Goal: Information Seeking & Learning: Understand process/instructions

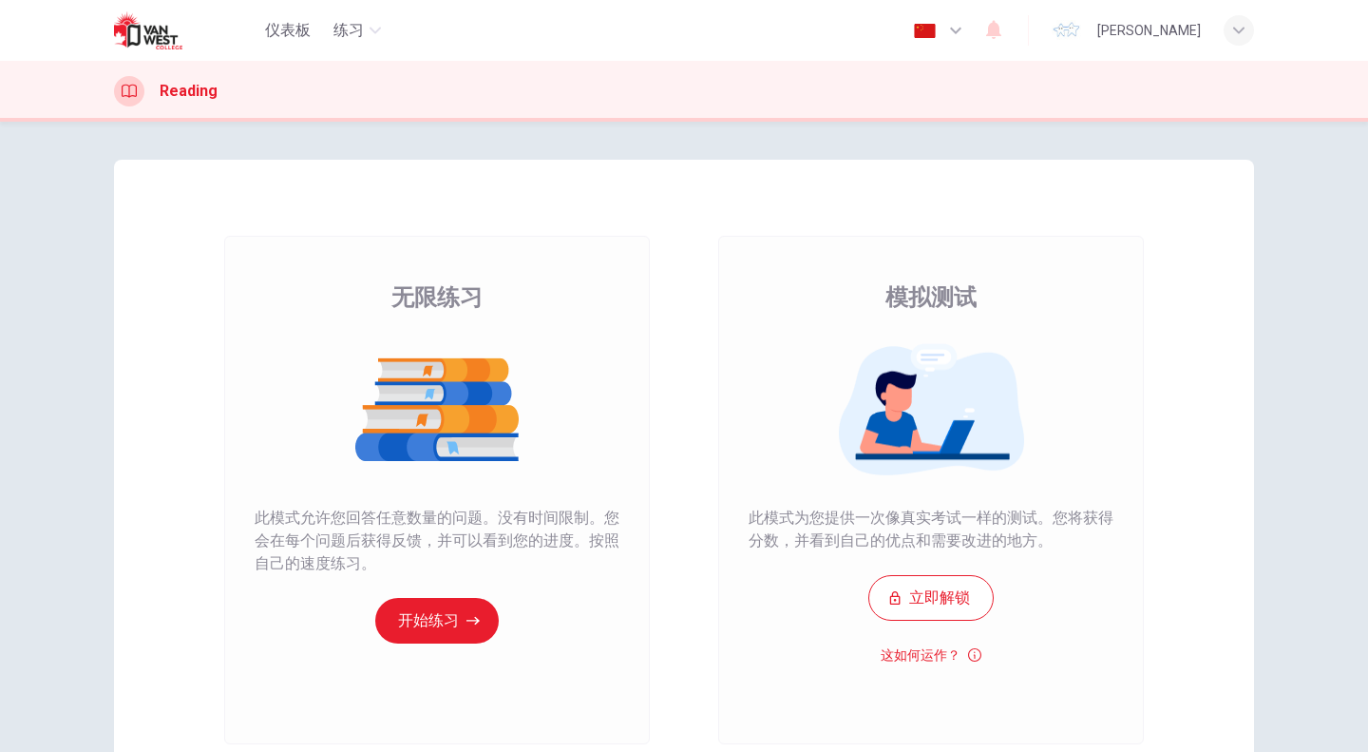
click at [341, 87] on div "Reading" at bounding box center [684, 91] width 1201 height 30
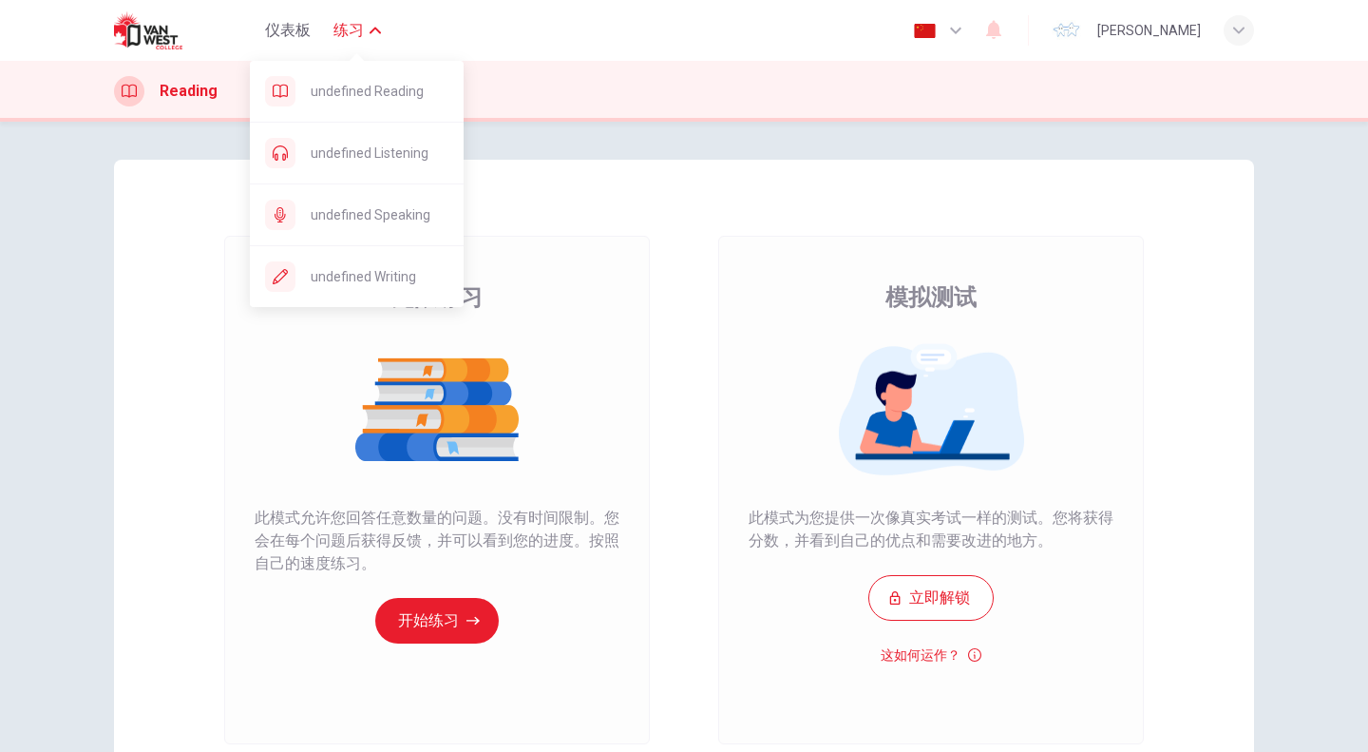
click at [364, 22] on button "练习" at bounding box center [357, 30] width 63 height 34
click at [360, 22] on span "练习" at bounding box center [349, 30] width 30 height 23
click at [247, 151] on div "无限练习 模拟测试 无限练习 此模式允许您回答任意数量的问题。没有时间限制。您会在每个问题后获得反馈，并可以看到您的进度。按照自己的速度练习。 开始练习 模拟…" at bounding box center [684, 437] width 1368 height 630
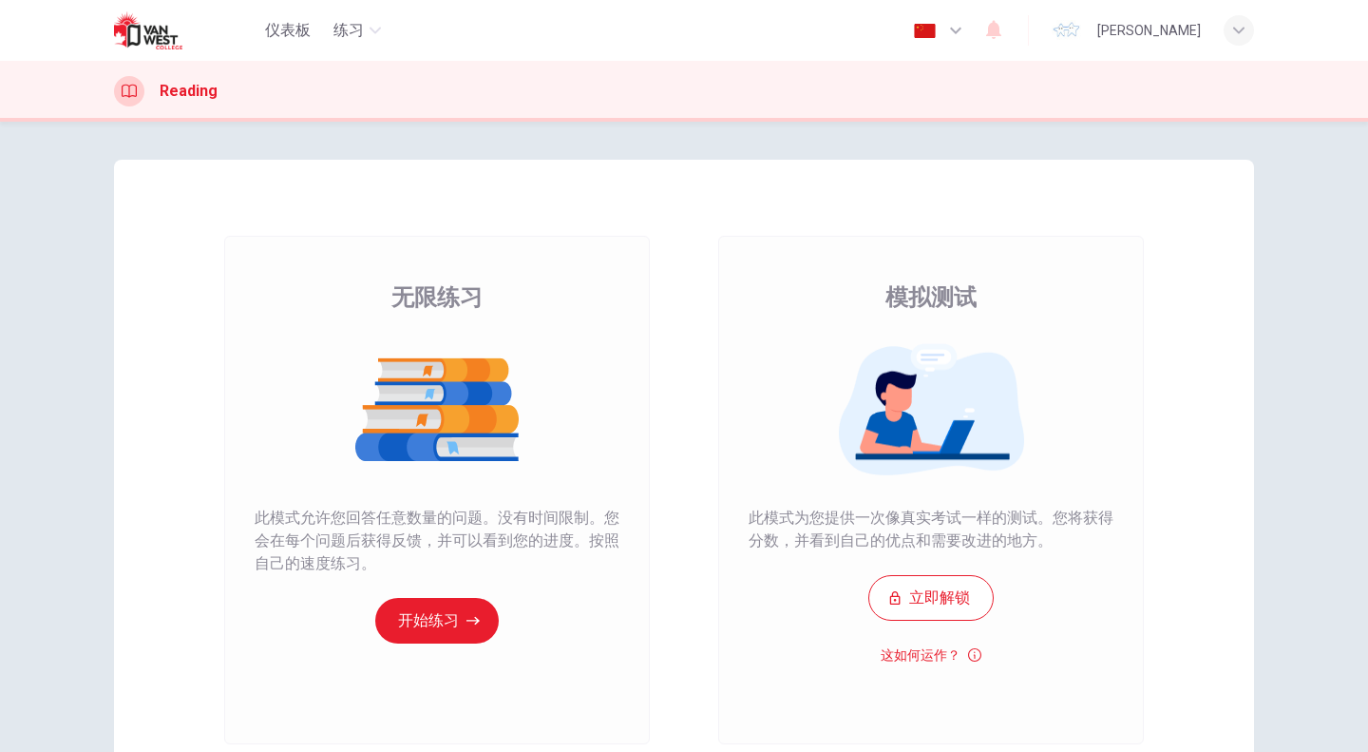
click at [191, 82] on h1 "Reading" at bounding box center [189, 91] width 58 height 23
click at [189, 105] on div "Reading" at bounding box center [166, 91] width 104 height 30
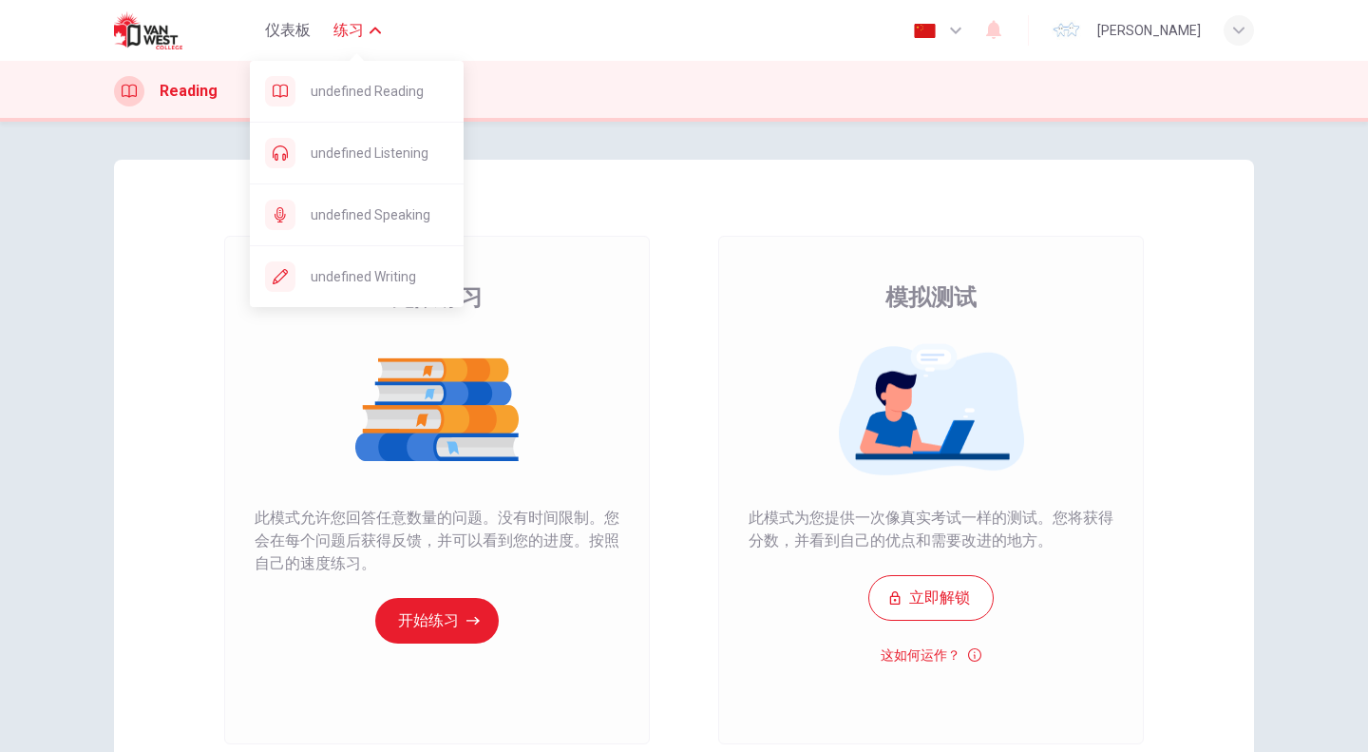
click at [345, 21] on span "练习" at bounding box center [349, 30] width 30 height 23
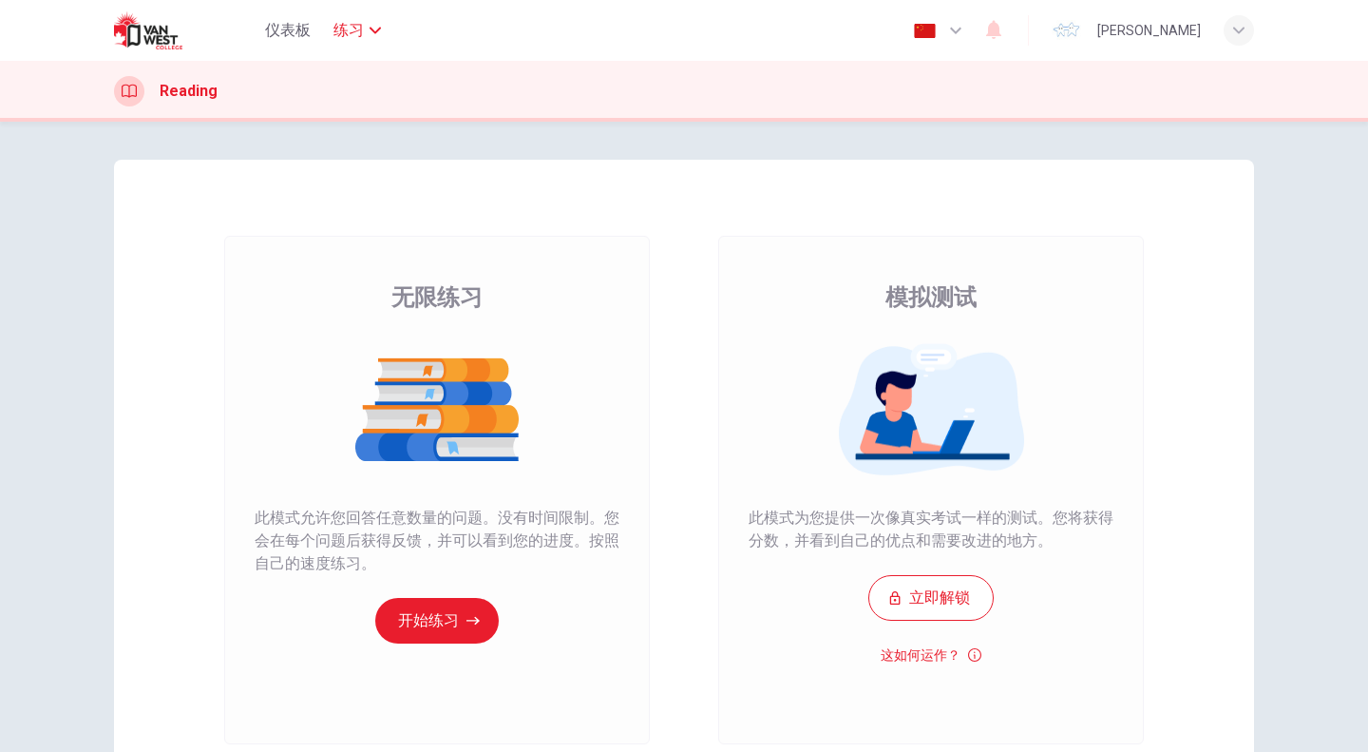
click at [345, 21] on span "练习" at bounding box center [349, 30] width 30 height 23
click at [1239, 29] on icon "button" at bounding box center [1238, 30] width 11 height 11
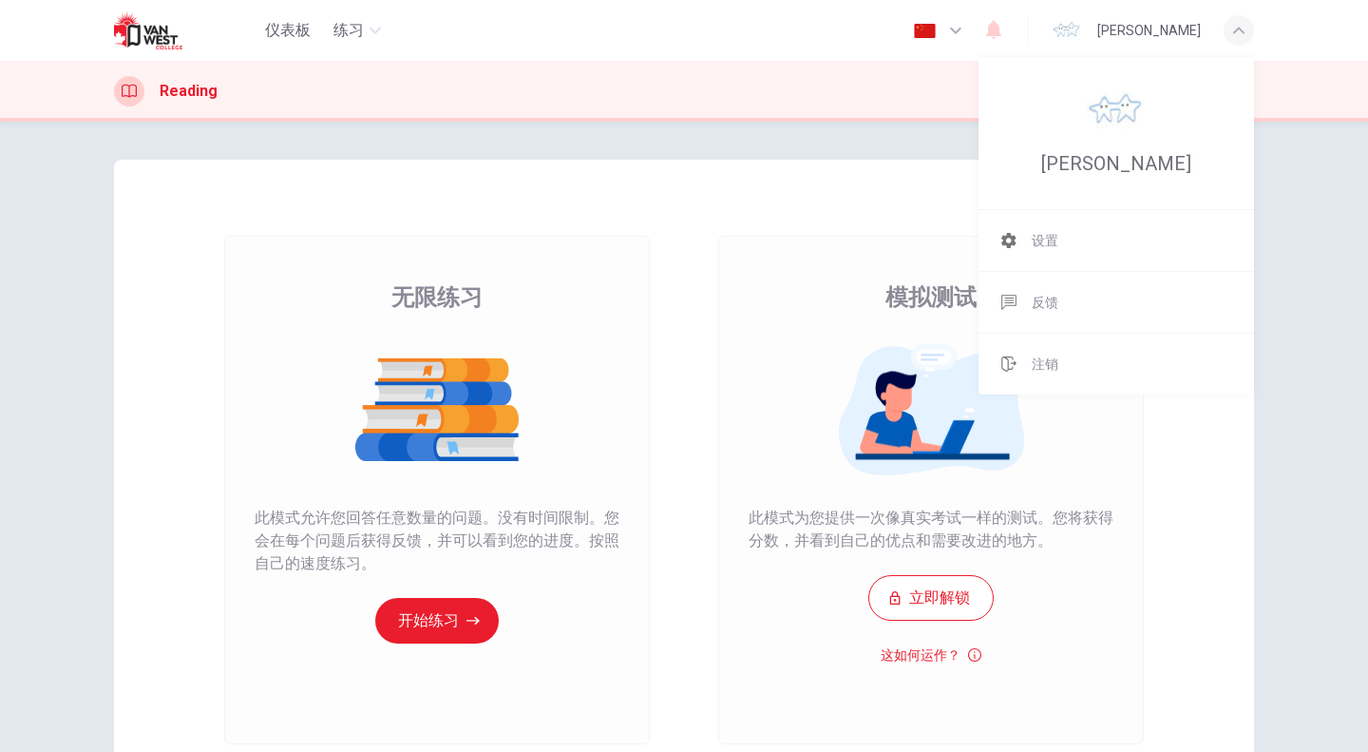
click at [1239, 29] on div at bounding box center [684, 376] width 1368 height 752
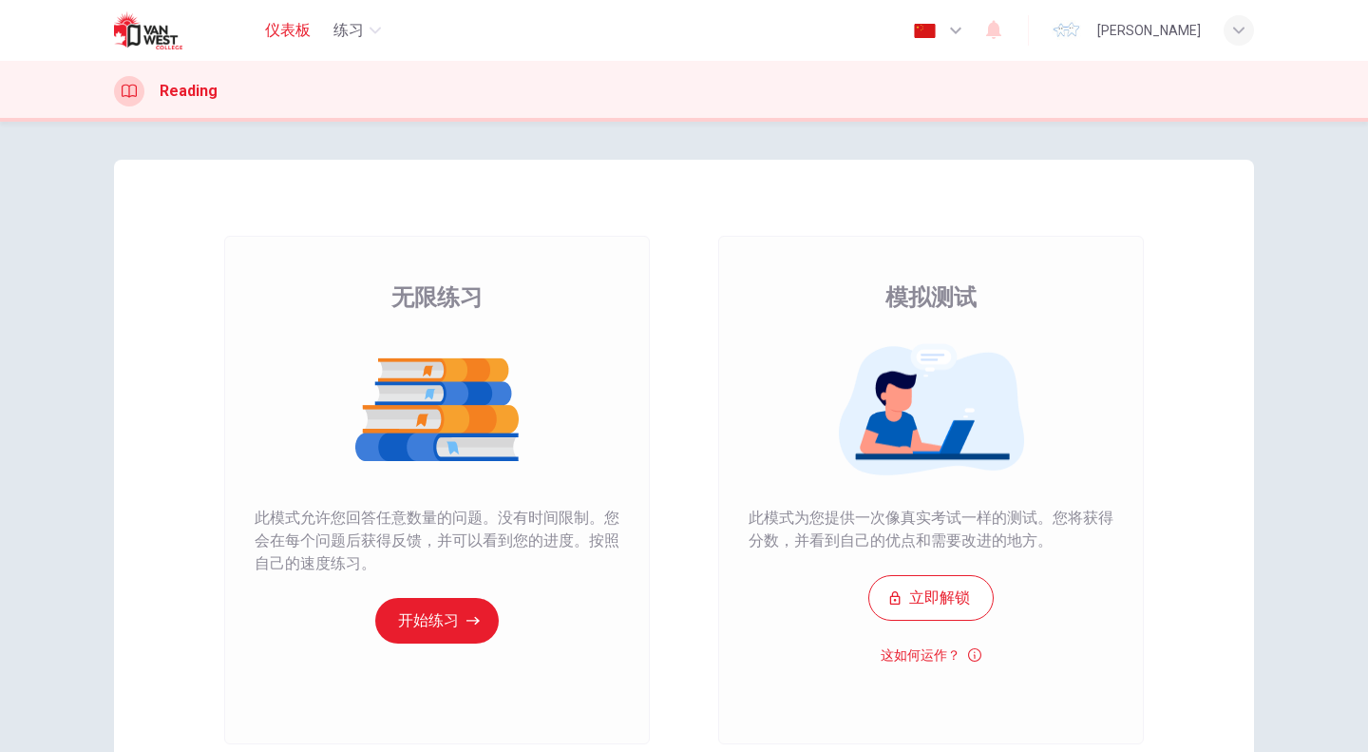
click at [280, 35] on span "仪表板" at bounding box center [288, 30] width 46 height 23
click at [1243, 27] on icon "button" at bounding box center [1238, 30] width 11 height 11
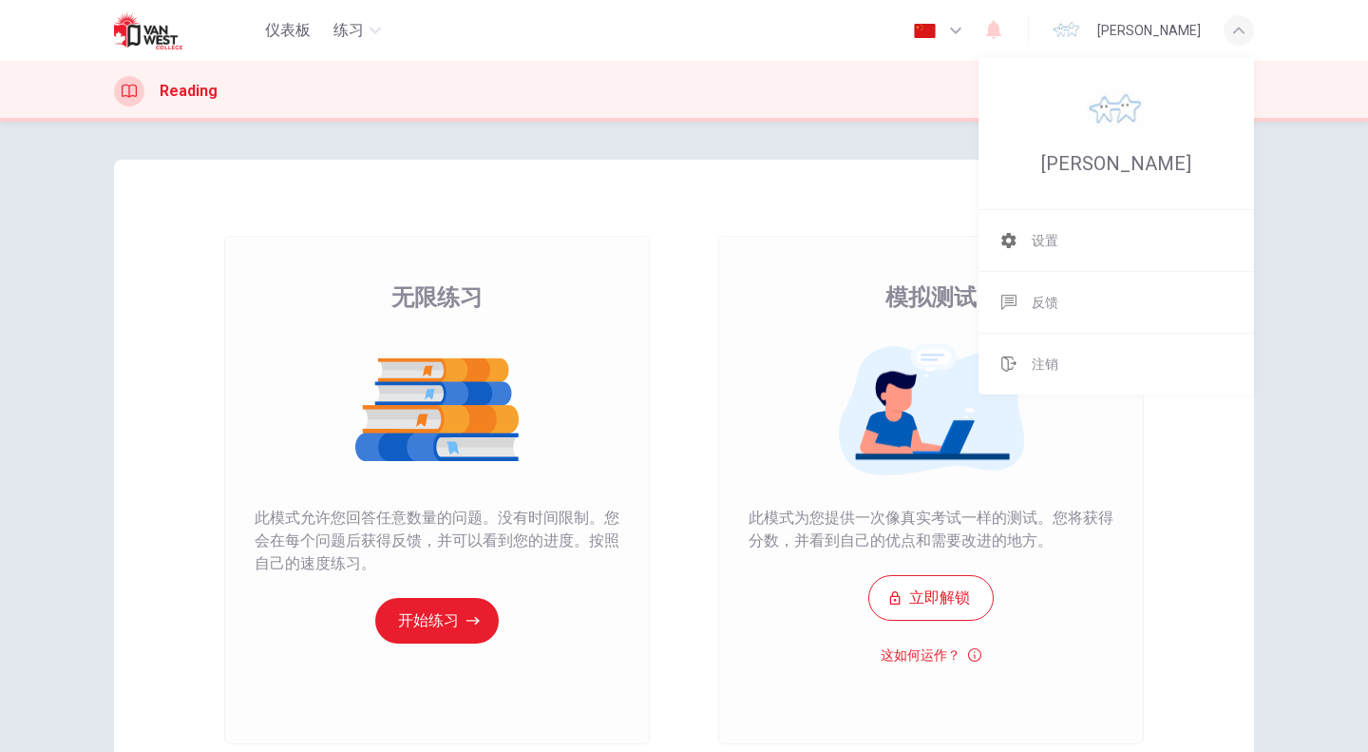
click at [440, 613] on div at bounding box center [684, 376] width 1368 height 752
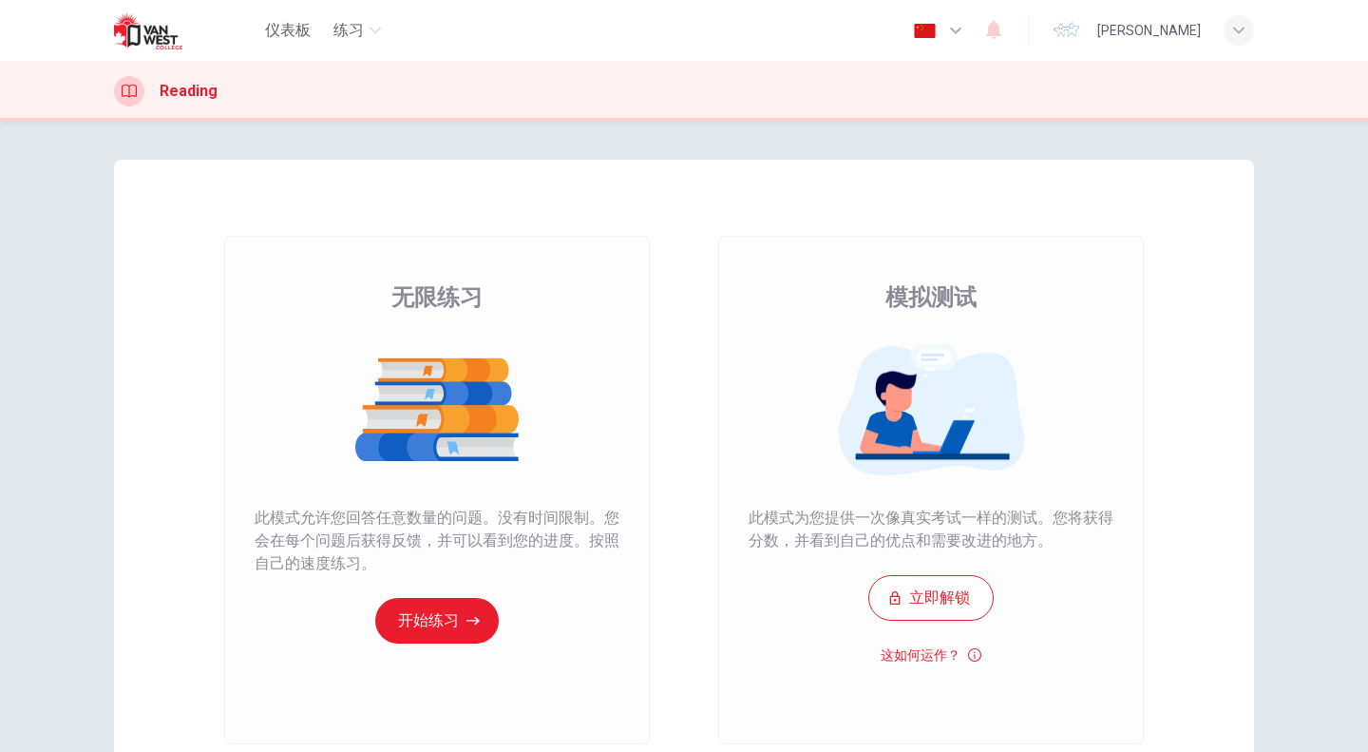
click at [440, 613] on button "开始练习" at bounding box center [437, 621] width 124 height 46
click at [420, 628] on button "开始练习" at bounding box center [437, 621] width 124 height 46
click at [426, 615] on button "开始练习" at bounding box center [437, 621] width 124 height 46
click at [914, 649] on button "这如何运作？" at bounding box center [931, 653] width 101 height 23
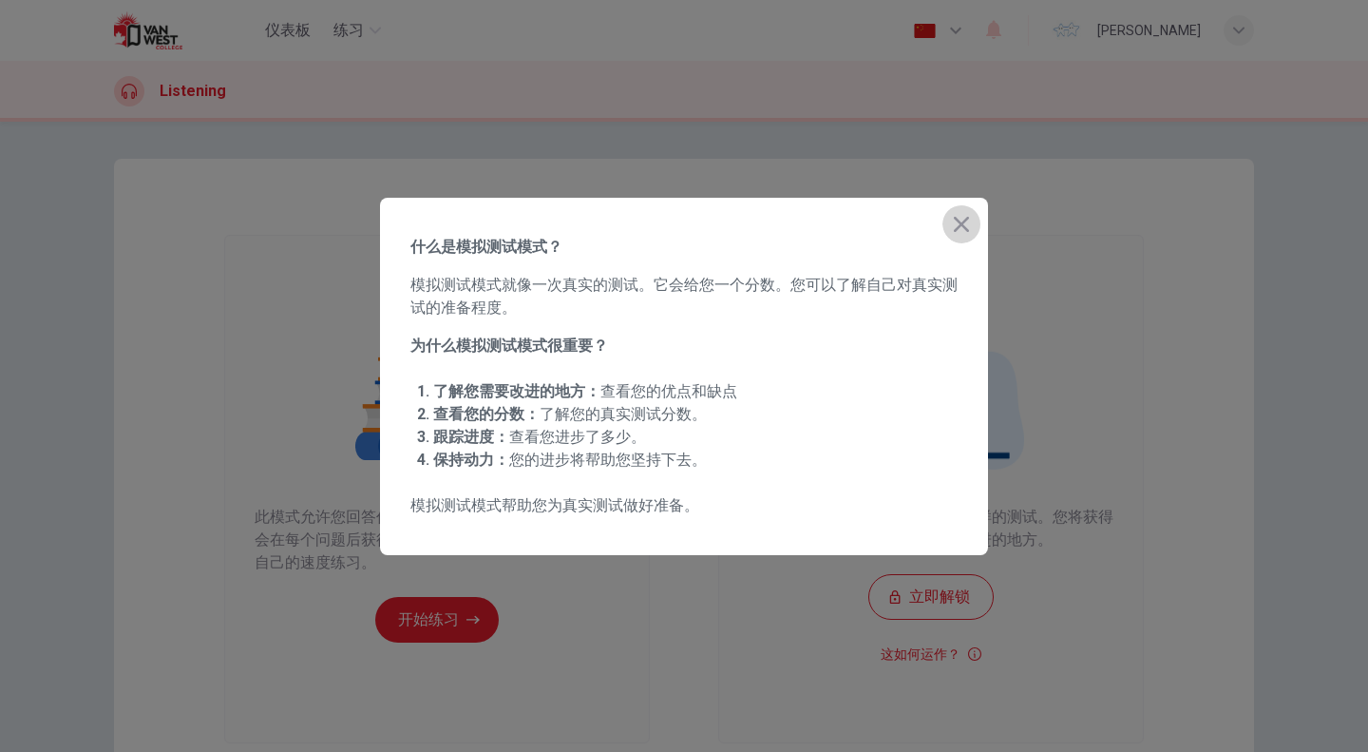
click at [962, 228] on icon "button" at bounding box center [961, 224] width 23 height 23
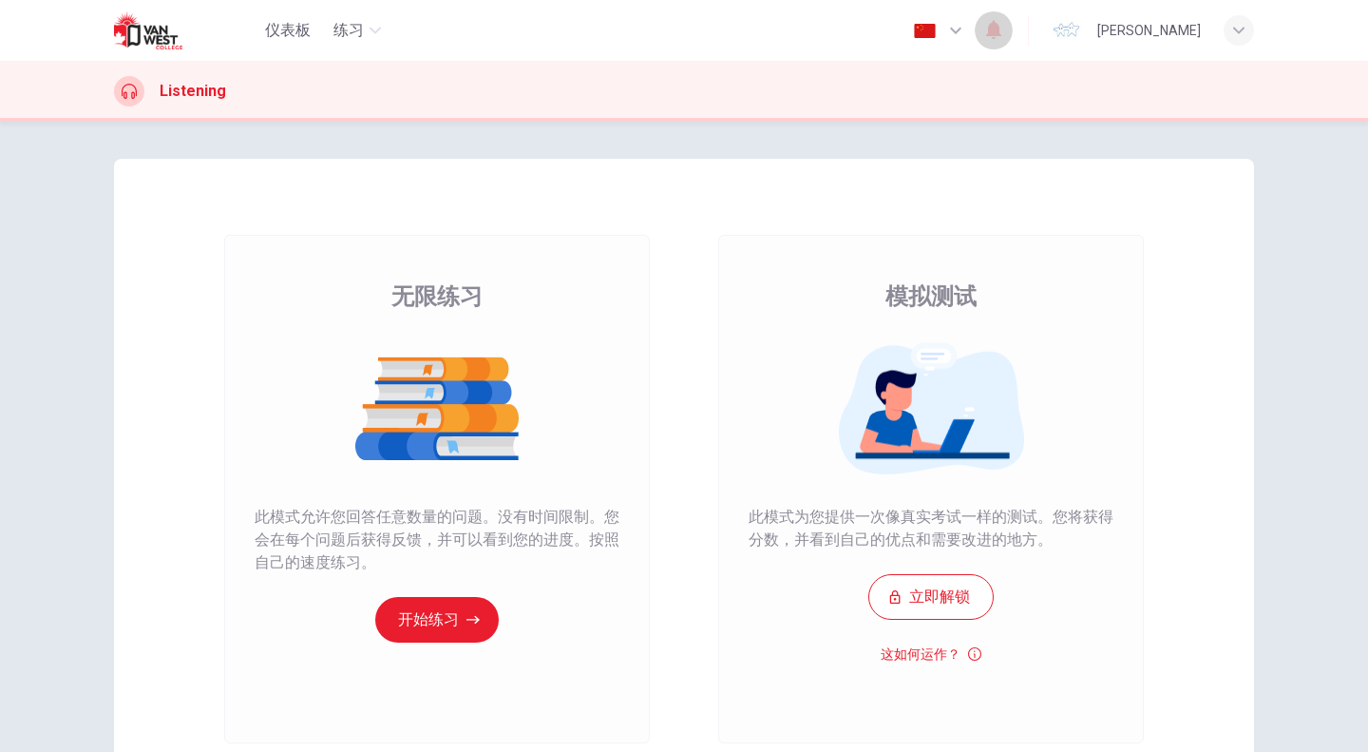
click at [1005, 27] on icon "button" at bounding box center [994, 29] width 23 height 23
click at [1047, 27] on div at bounding box center [684, 376] width 1368 height 752
click at [1082, 32] on img at bounding box center [1067, 30] width 30 height 30
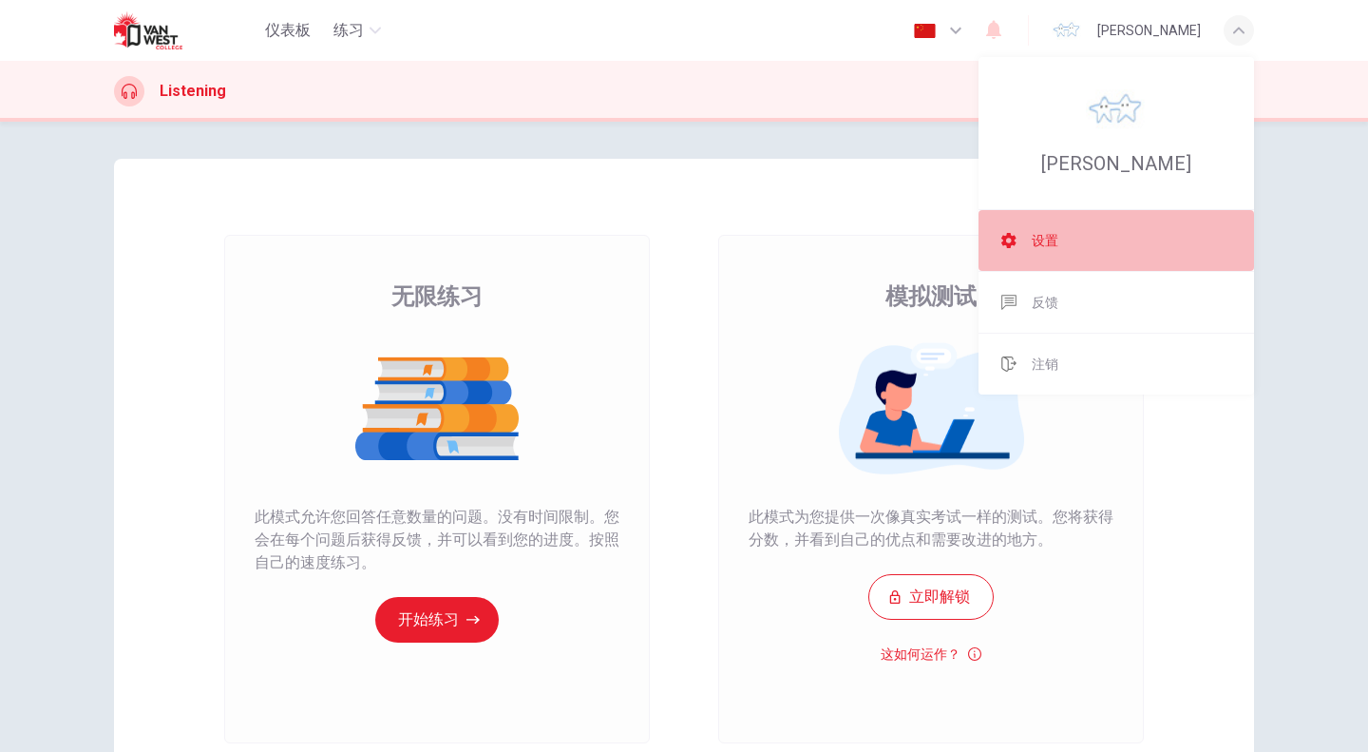
click at [1042, 239] on span "设置" at bounding box center [1045, 240] width 27 height 23
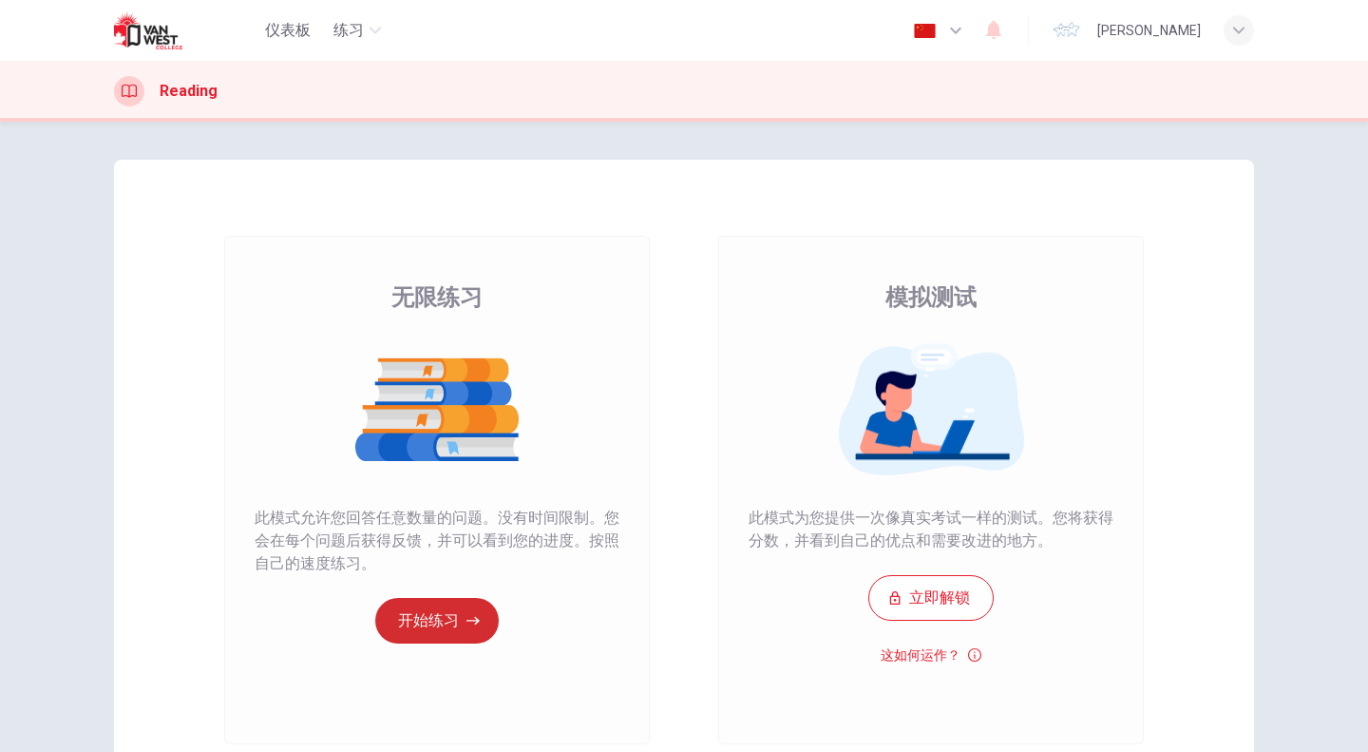
click at [417, 620] on button "开始练习" at bounding box center [437, 621] width 124 height 46
